Goal: Information Seeking & Learning: Learn about a topic

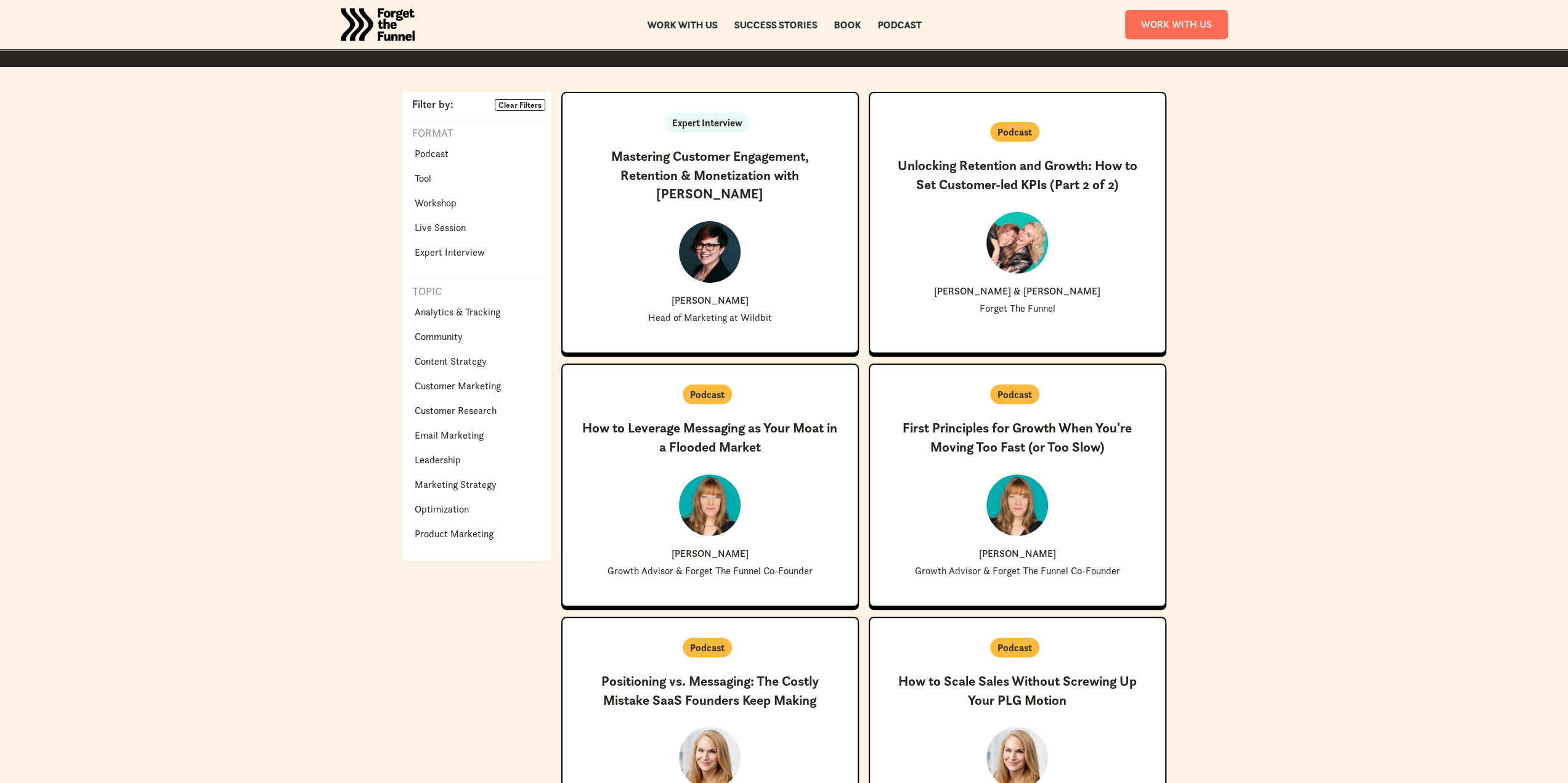
scroll to position [308, 0]
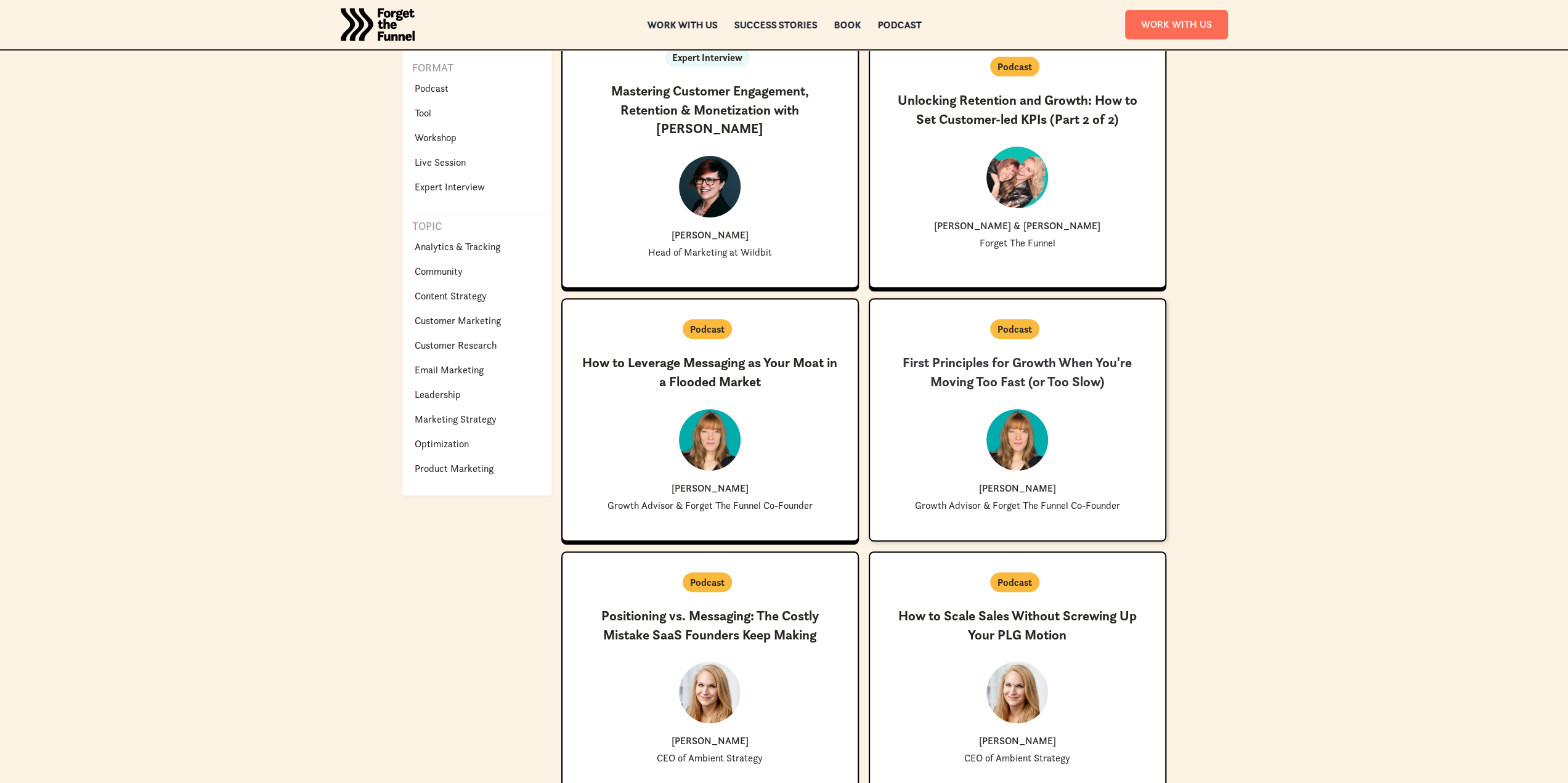
click at [1001, 487] on p "[PERSON_NAME]" at bounding box center [1017, 488] width 77 height 10
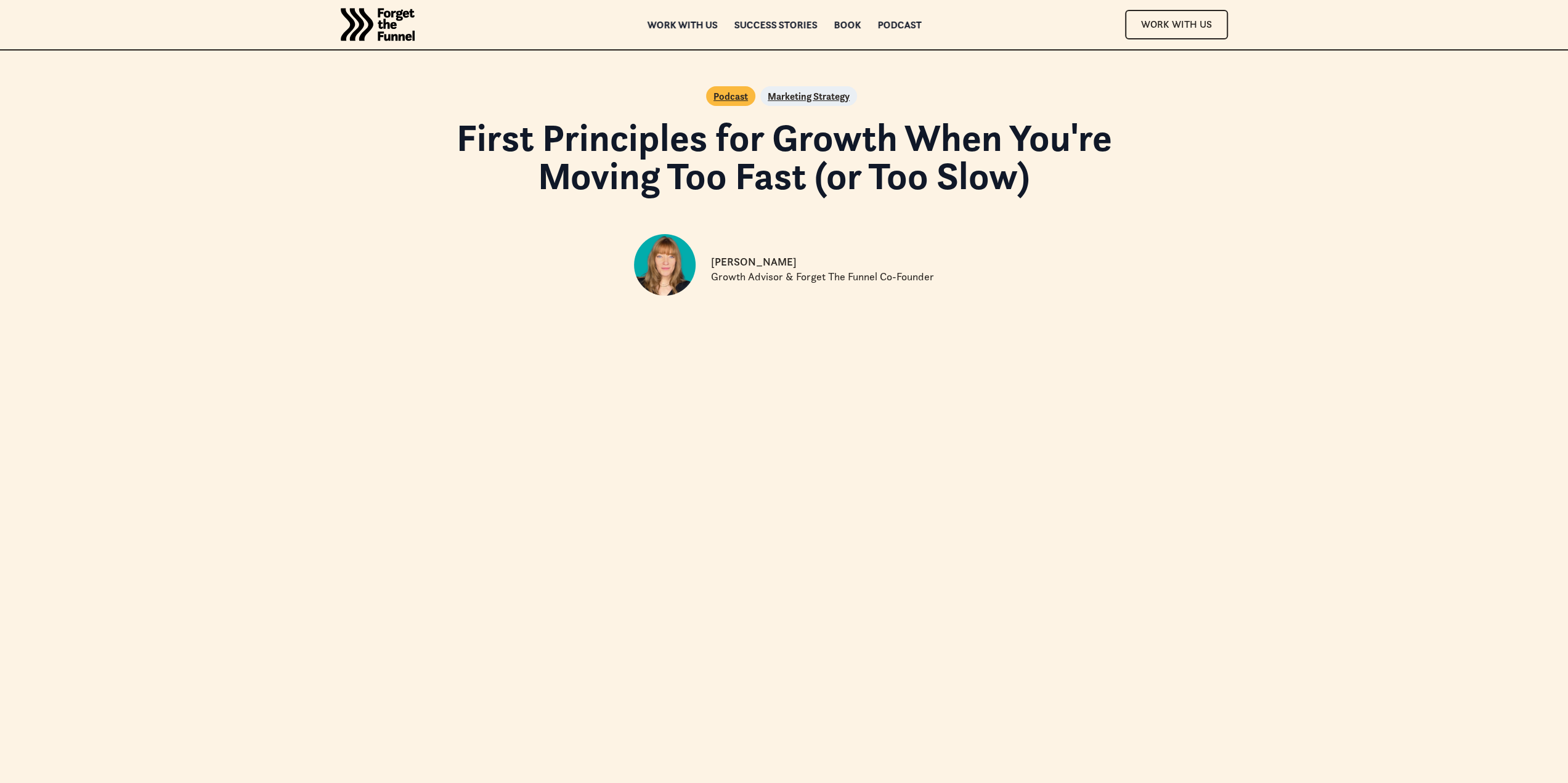
click at [751, 264] on p "[PERSON_NAME]" at bounding box center [754, 262] width 85 height 15
click at [663, 267] on div at bounding box center [664, 264] width 61 height 61
click at [759, 251] on div "Georgiana Laudi Growth Advisor & Forget The Funnel Co-Founder" at bounding box center [784, 267] width 700 height 86
click at [761, 268] on p "[PERSON_NAME]" at bounding box center [754, 262] width 85 height 15
click at [647, 256] on div at bounding box center [664, 264] width 61 height 61
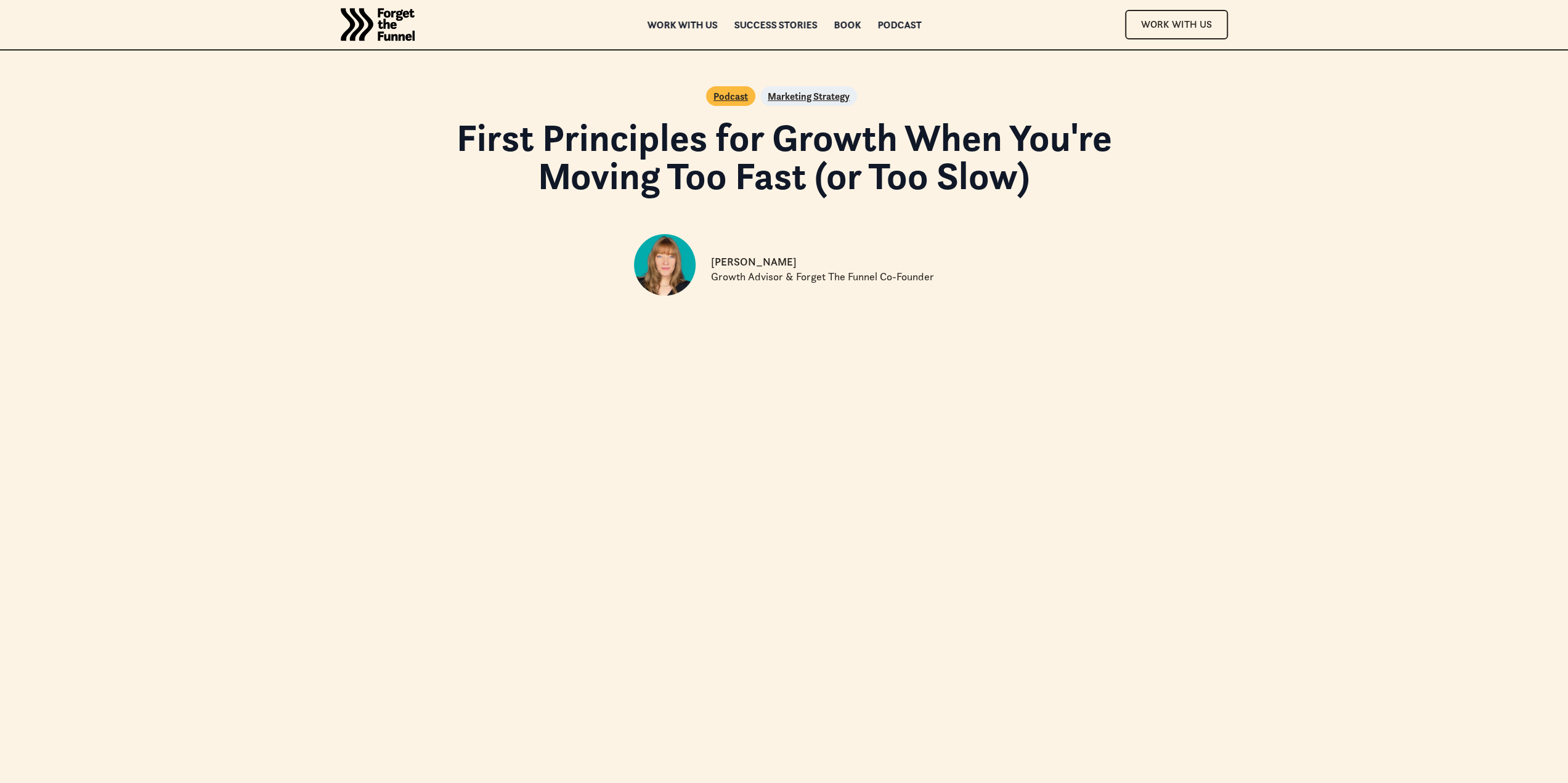
click at [756, 264] on p "[PERSON_NAME]" at bounding box center [754, 262] width 85 height 15
click at [761, 264] on p "[PERSON_NAME]" at bounding box center [754, 262] width 85 height 15
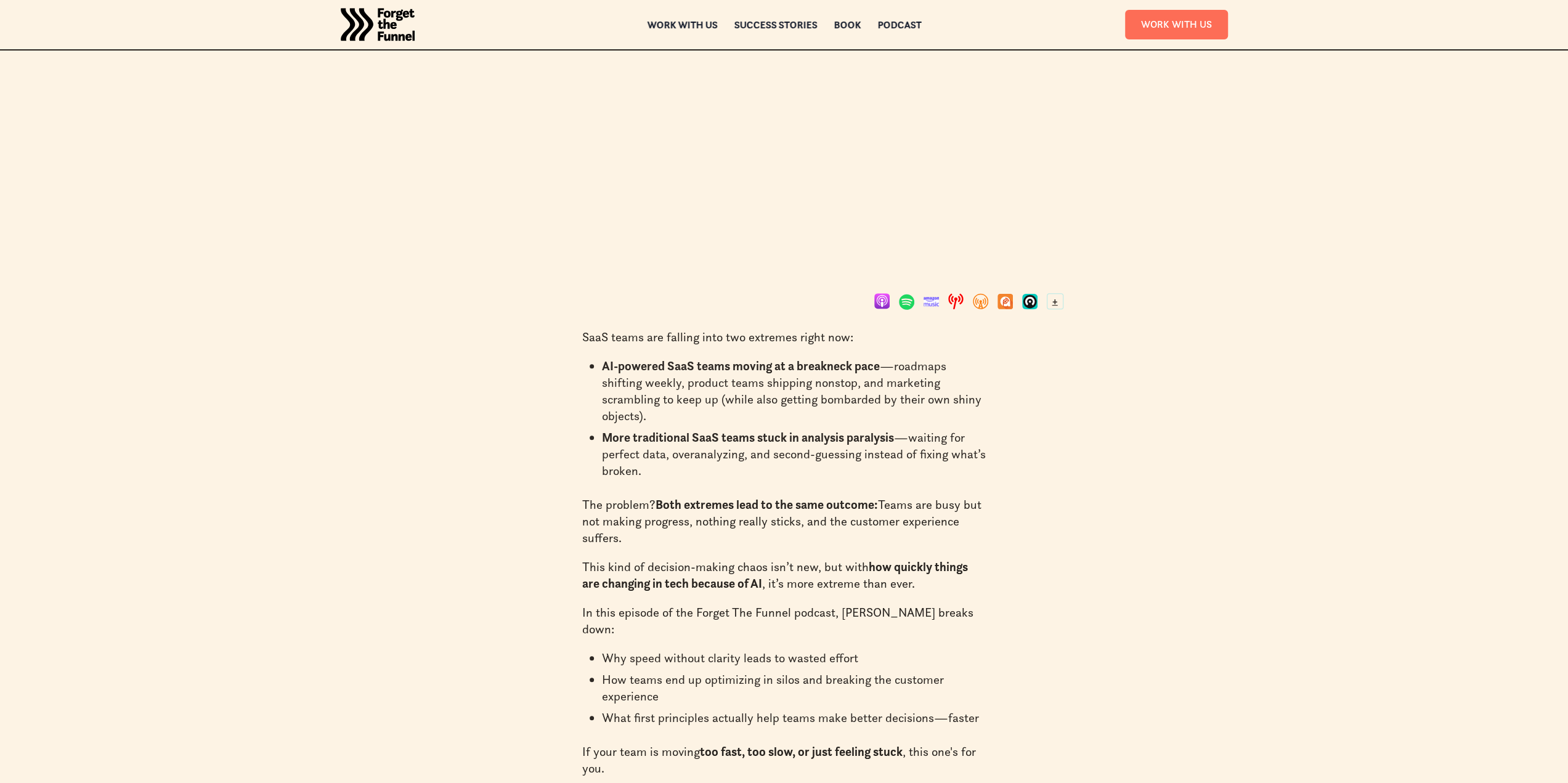
scroll to position [616, 0]
